Goal: Task Accomplishment & Management: Manage account settings

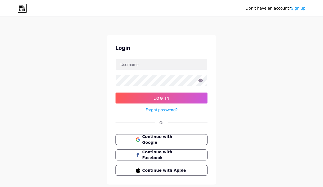
click at [123, 140] on button "Continue with Google" at bounding box center [161, 139] width 92 height 11
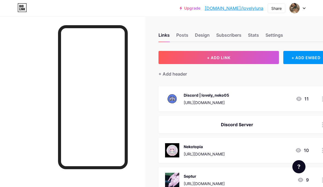
click at [195, 36] on div "Design" at bounding box center [202, 37] width 15 height 10
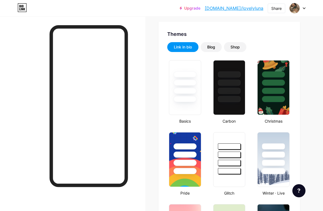
type input "#000000"
type input "#ffffff"
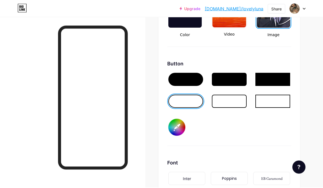
scroll to position [789, 0]
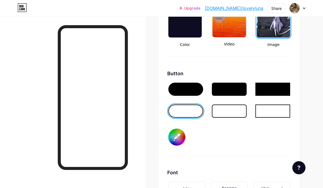
click at [174, 133] on input "#000000" at bounding box center [176, 136] width 17 height 17
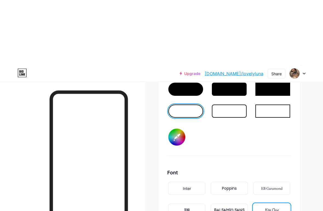
scroll to position [853, 0]
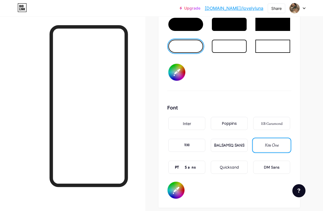
click at [178, 73] on input "#000000" at bounding box center [176, 72] width 17 height 17
click at [177, 71] on input "#000000" at bounding box center [176, 72] width 17 height 17
type input "#000013"
type input "#ffffff"
type input "#00000f"
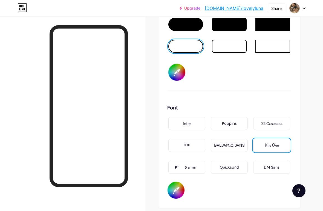
type input "#ffffff"
type input "#00000e"
type input "#ffffff"
type input "#00000a"
type input "#ffffff"
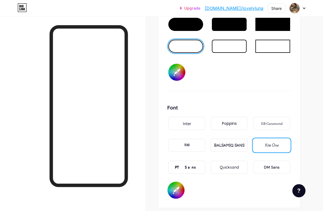
type input "#000007"
type input "#ffffff"
type input "#000002"
type input "#ffffff"
type input "#000000"
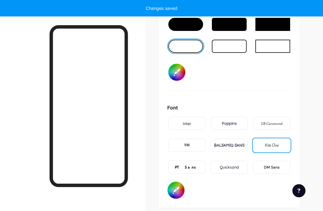
type input "#ffffff"
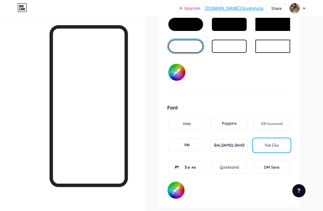
type input "#cc77bb"
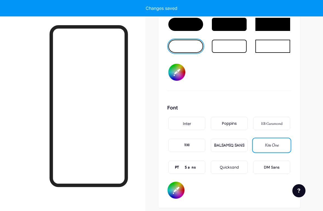
type input "#ffffff"
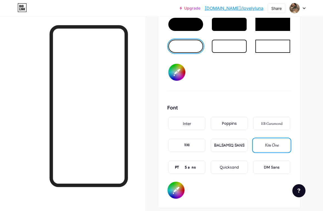
type input "#c7b7f2"
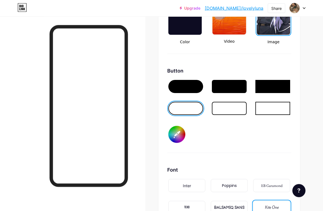
scroll to position [791, 0]
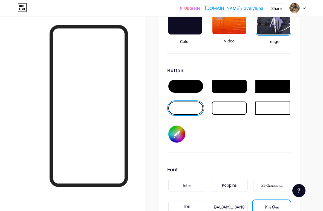
click at [225, 114] on div at bounding box center [229, 108] width 35 height 13
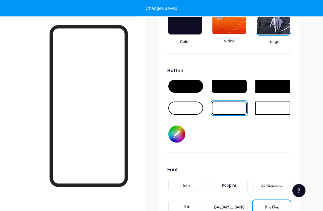
scroll to position [792, 0]
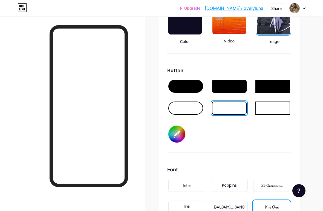
click at [182, 108] on div at bounding box center [185, 107] width 35 height 13
click at [172, 133] on input "#c7b7f2" at bounding box center [176, 133] width 17 height 17
click at [177, 85] on div at bounding box center [185, 86] width 35 height 13
click at [182, 107] on div at bounding box center [185, 107] width 35 height 13
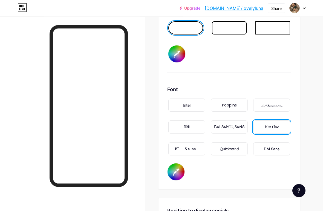
scroll to position [872, 0]
click at [178, 175] on input "#ffffff" at bounding box center [175, 171] width 17 height 17
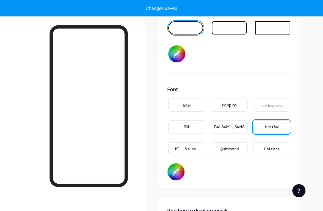
scroll to position [872, 0]
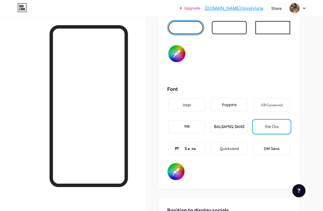
click at [180, 172] on input "#1c1c1c" at bounding box center [175, 171] width 17 height 17
click at [175, 173] on input "#1c1c1c" at bounding box center [175, 171] width 17 height 17
click at [259, 86] on div "Font" at bounding box center [229, 89] width 124 height 7
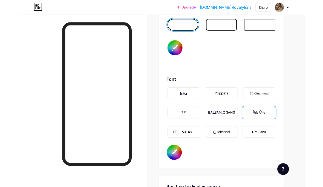
scroll to position [896, 0]
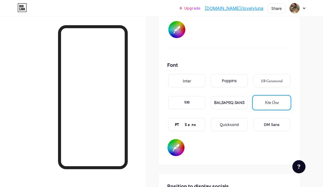
click at [171, 145] on input "#1c1c1c" at bounding box center [175, 147] width 17 height 17
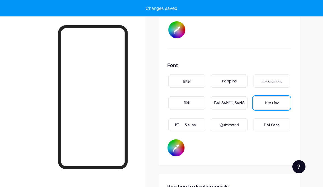
type input "#2e2e2e"
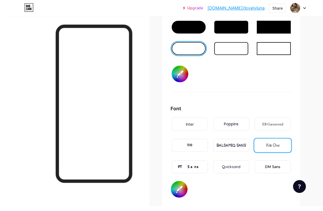
scroll to position [860, 0]
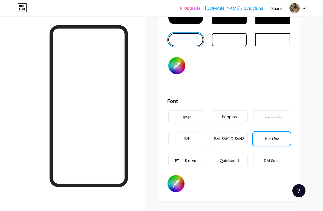
click at [171, 181] on input "#2e2e2e" at bounding box center [175, 183] width 17 height 17
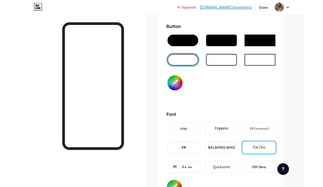
scroll to position [856, 0]
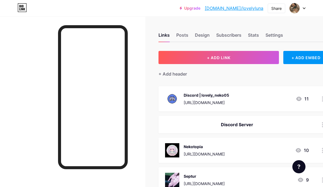
click at [278, 31] on div "Links Posts Design Subscribers Stats Settings" at bounding box center [243, 32] width 170 height 19
click at [276, 41] on div "Settings" at bounding box center [273, 37] width 17 height 10
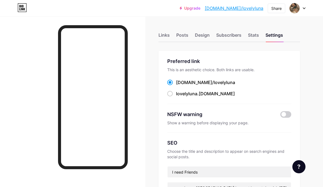
click at [246, 28] on div "Links Posts Design Subscribers Stats Settings" at bounding box center [228, 32] width 141 height 19
click at [251, 34] on div "Stats" at bounding box center [253, 37] width 11 height 10
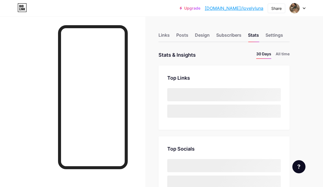
click at [222, 37] on div "Subscribers" at bounding box center [228, 37] width 25 height 10
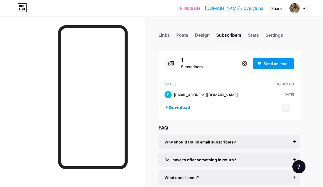
click at [251, 34] on div "Stats" at bounding box center [253, 37] width 11 height 10
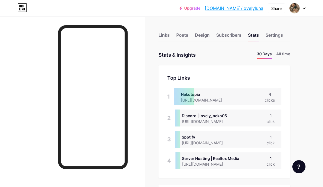
scroll to position [187, 323]
click at [204, 34] on div "Design" at bounding box center [202, 37] width 15 height 10
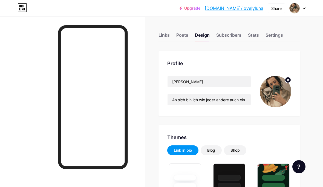
type input "#000000"
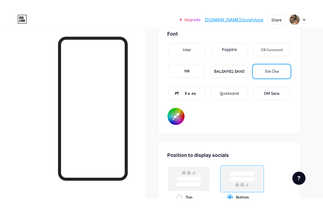
scroll to position [938, 0]
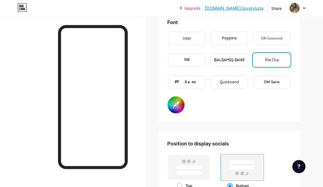
click at [175, 104] on input "#2e2e2e" at bounding box center [175, 104] width 17 height 17
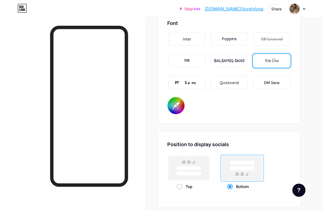
scroll to position [938, 0]
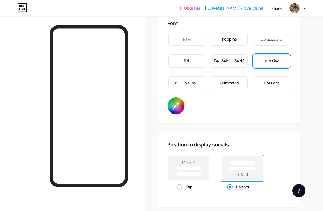
click at [179, 104] on input "#2e2e2e" at bounding box center [175, 105] width 17 height 17
type input "#792e2e"
type input "#000000"
type input "#7b2e2e"
type input "#000000"
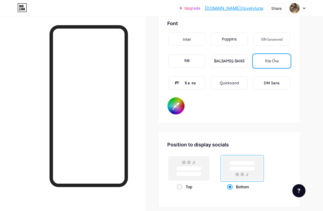
type input "#7d2e2e"
type input "#000000"
type input "#7e2e2e"
type input "#000000"
type input "#812e2e"
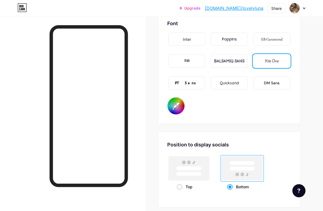
type input "#000000"
type input "#822e2e"
type input "#000000"
type input "#842e2e"
type input "#000000"
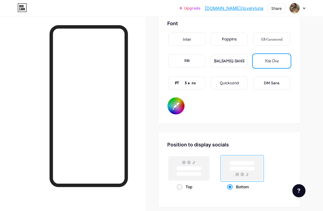
type input "#852e2e"
type input "#000000"
type input "#862e2e"
type input "#000000"
type input "#872e2e"
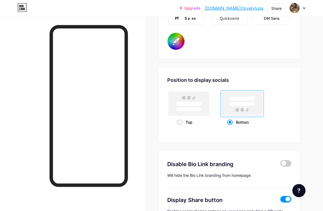
click at [175, 48] on input "#872e2e" at bounding box center [175, 41] width 17 height 17
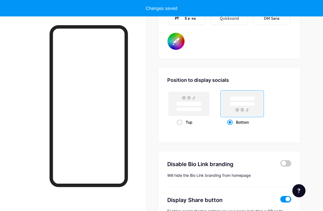
type input "#000000"
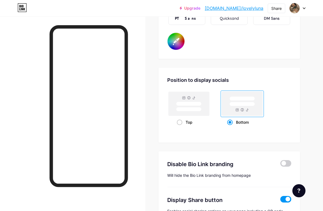
scroll to position [1002, 0]
type input "#ddccdd"
type input "#000000"
type input "#dcdcdc"
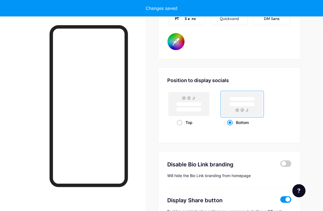
type input "#000000"
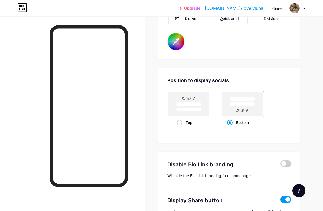
type input "#ddccdd"
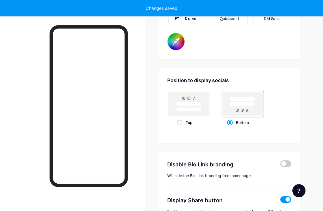
type input "#000000"
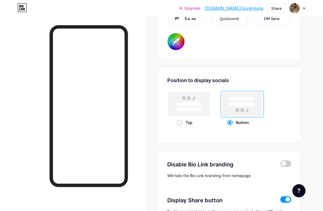
type input "#ff22bb"
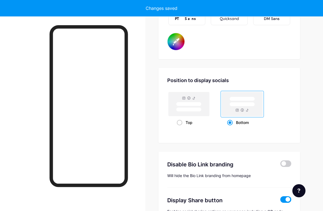
type input "#000000"
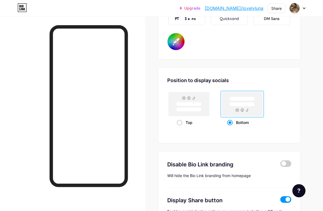
type input "#f2b7d4"
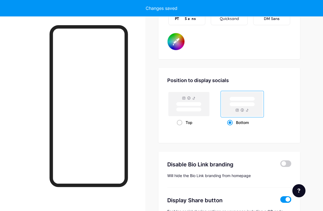
type input "#000000"
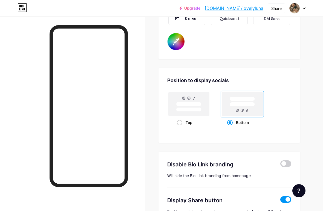
type input "#ff22bb"
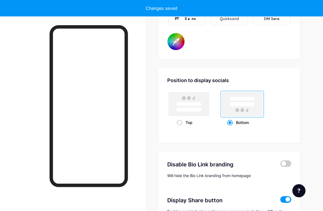
type input "#000000"
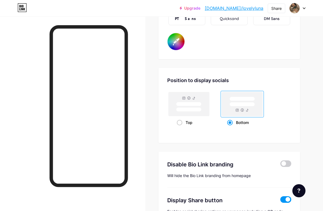
type input "#66aa11"
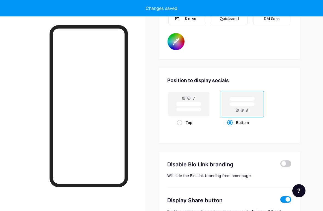
type input "#000000"
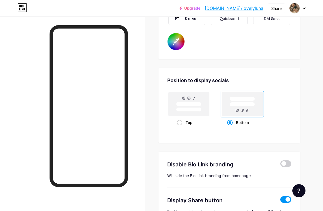
type input "#6a1b2d"
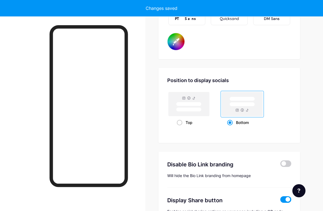
type input "#000000"
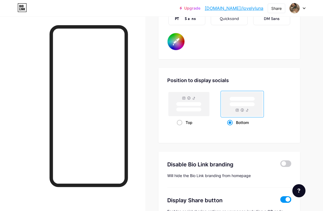
type input "#66aa11"
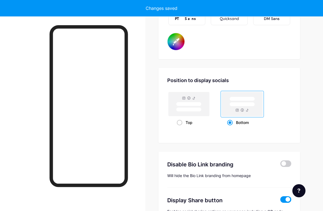
type input "#000000"
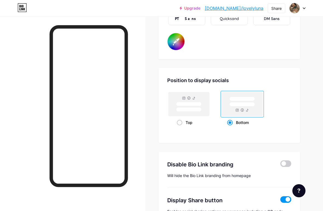
type input "#ff22bb"
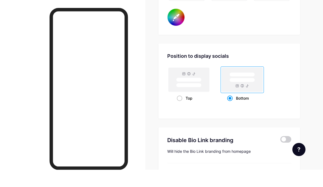
scroll to position [1026, 0]
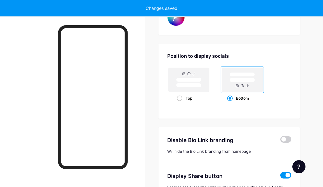
type input "#000000"
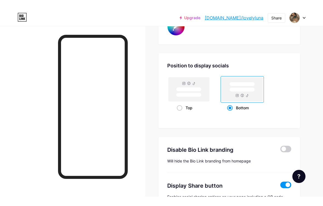
scroll to position [1026, 0]
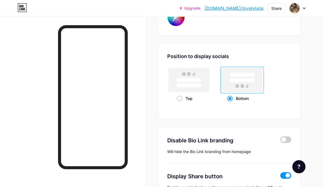
type input "#f2b7d4"
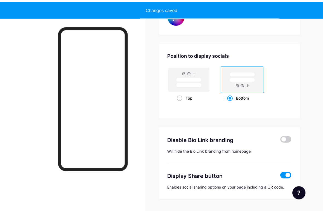
type input "#000000"
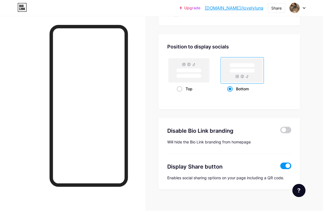
scroll to position [1036, 0]
click at [281, 128] on span at bounding box center [285, 130] width 11 height 7
click at [280, 131] on input "checkbox" at bounding box center [280, 131] width 0 height 0
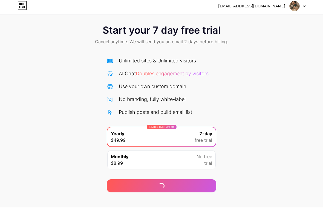
scroll to position [9, 0]
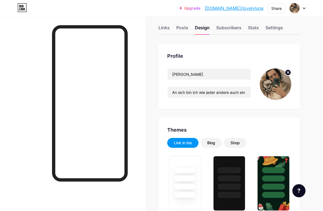
type input "#000000"
type input "#f2b7d4"
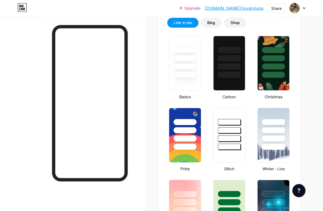
scroll to position [127, 0]
click at [234, 21] on div "Shop" at bounding box center [234, 22] width 9 height 5
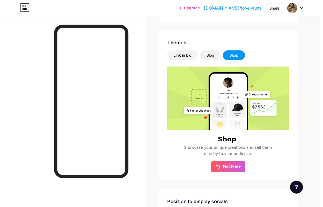
scroll to position [118, 0]
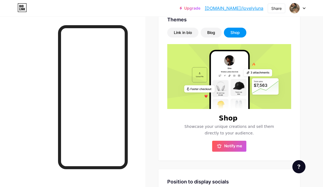
click at [207, 37] on div "Blog" at bounding box center [210, 33] width 21 height 10
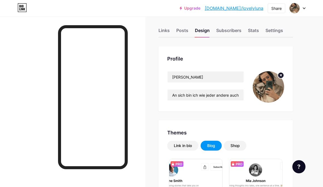
scroll to position [0, 0]
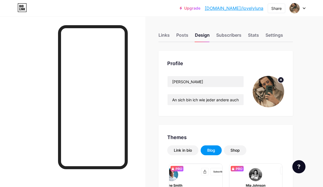
click at [191, 30] on div "Links Posts Design Subscribers Stats Settings" at bounding box center [225, 32] width 134 height 19
click at [179, 38] on div "Posts" at bounding box center [182, 37] width 12 height 10
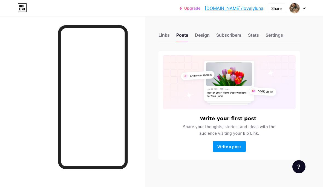
click at [218, 150] on button "Write a post" at bounding box center [229, 146] width 33 height 11
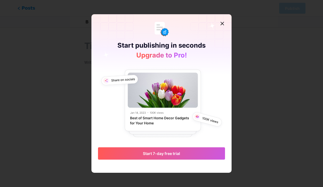
click at [71, 64] on div at bounding box center [161, 93] width 323 height 187
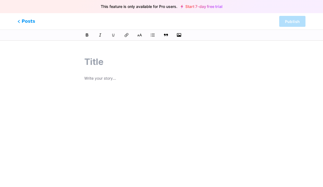
click at [22, 24] on span "Posts" at bounding box center [25, 21] width 17 height 7
